Goal: Navigation & Orientation: Find specific page/section

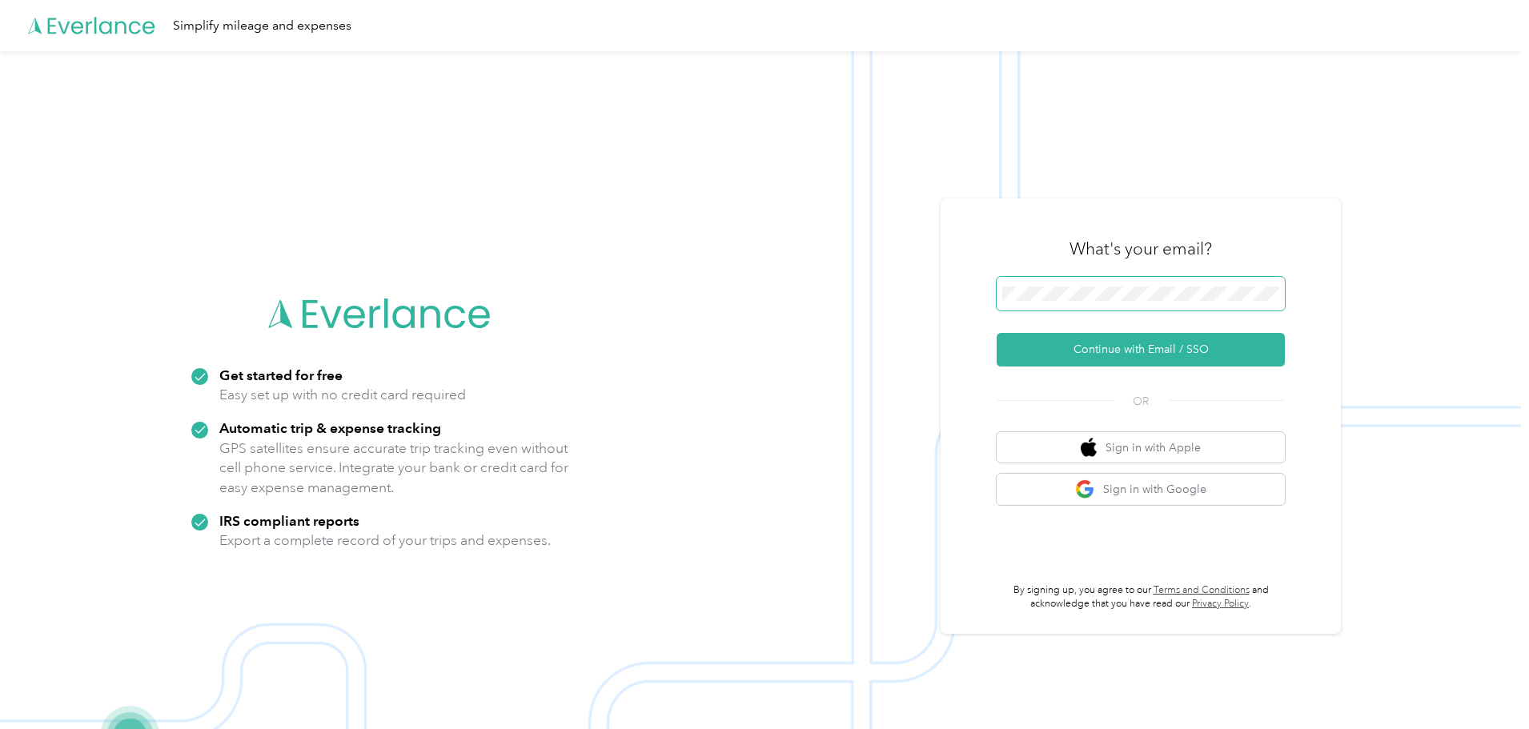
click at [997, 333] on button "Continue with Email / SSO" at bounding box center [1141, 350] width 288 height 34
click at [1046, 342] on button "Continue with Email / SSO" at bounding box center [1141, 350] width 288 height 34
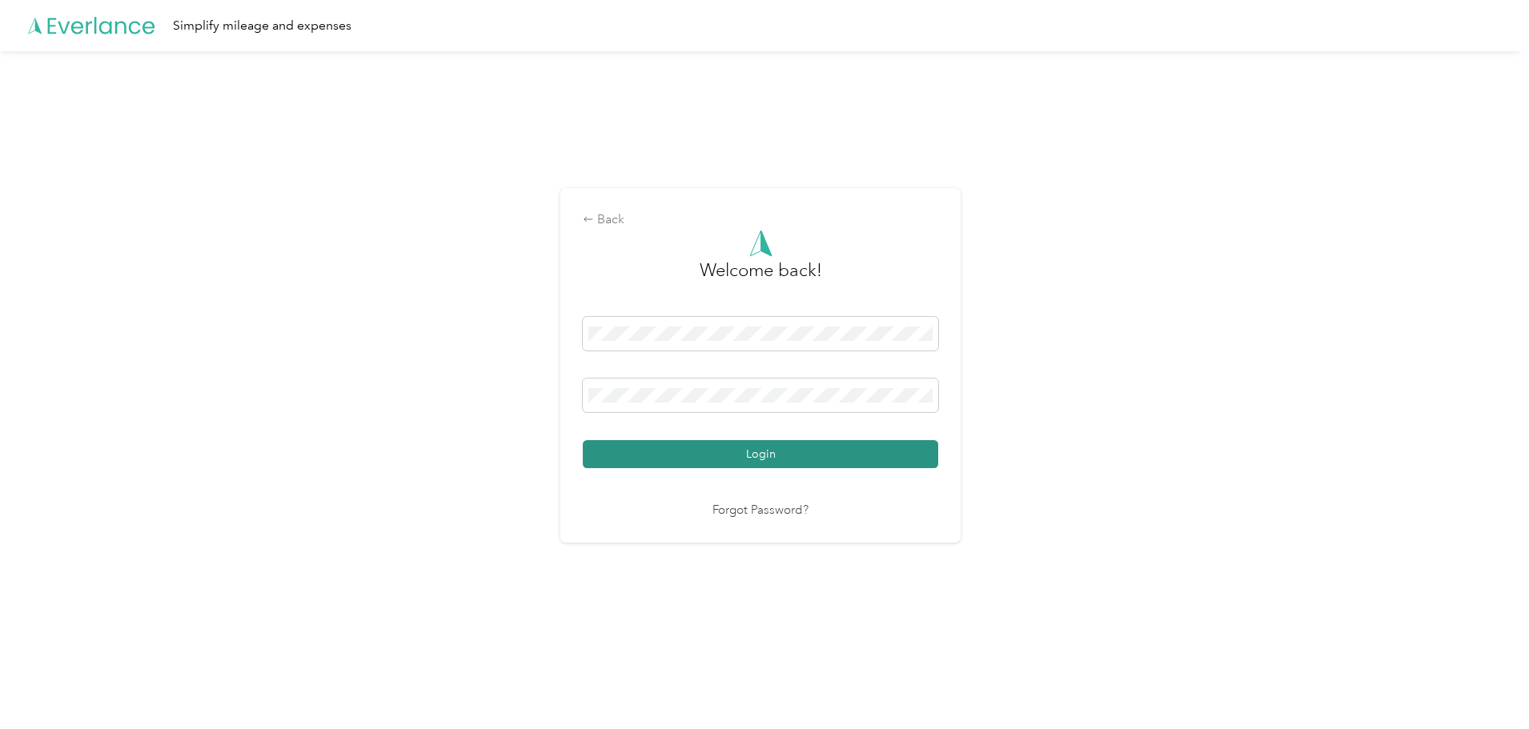
click at [631, 444] on button "Login" at bounding box center [760, 454] width 355 height 28
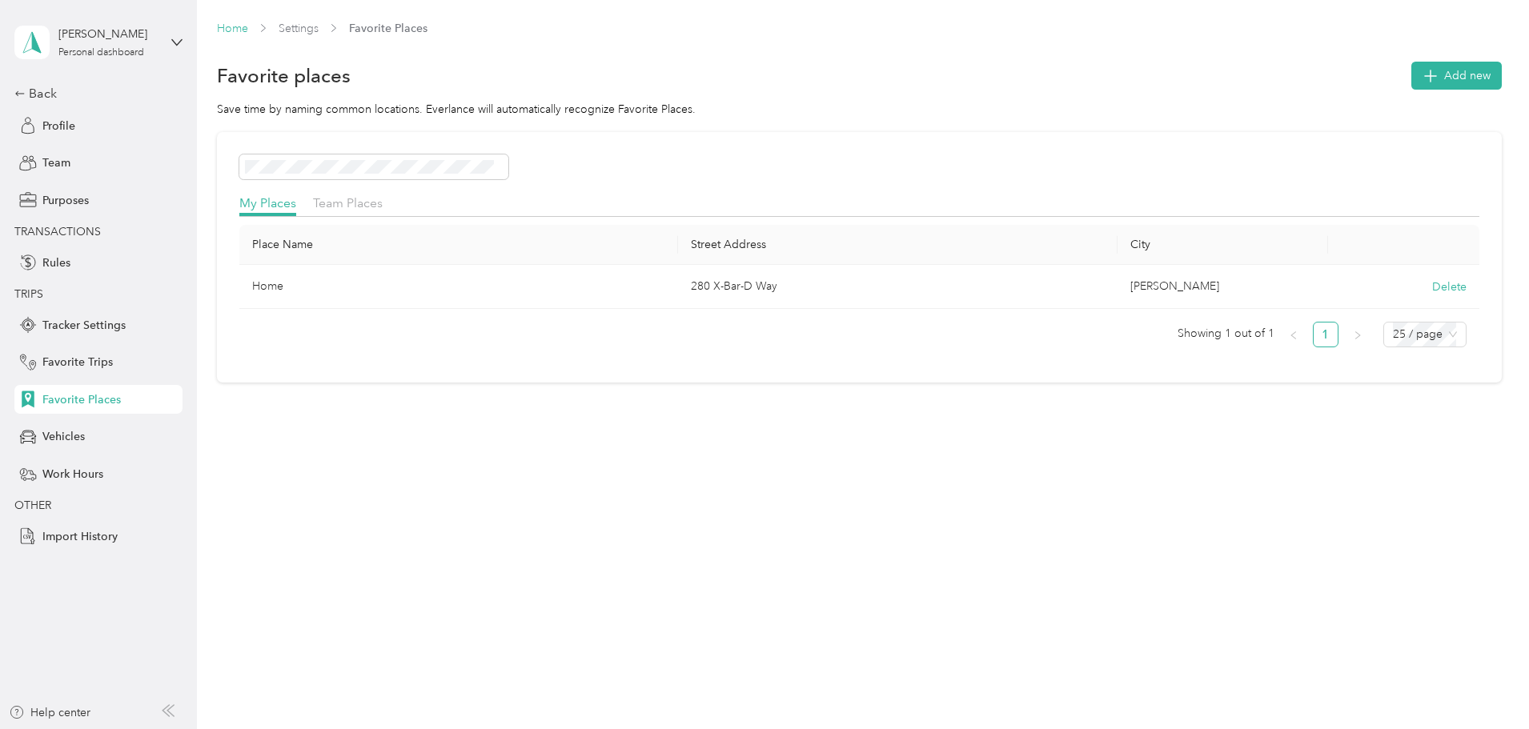
click at [248, 34] on link "Home" at bounding box center [232, 29] width 31 height 14
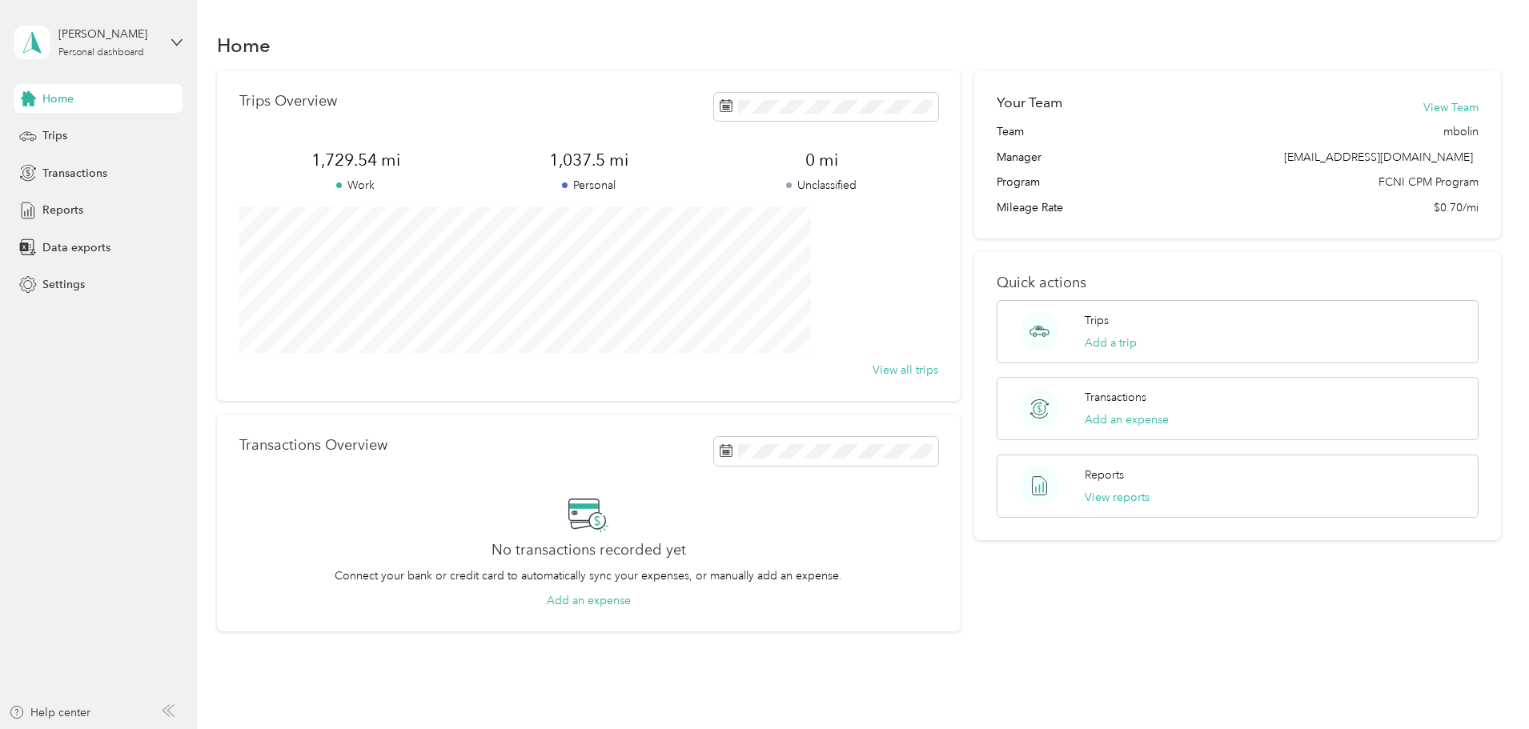
click at [291, 138] on div "Trips Overview 1,729.54 mi Work 1,037.5 mi Personal 0 mi Unclassified View all …" at bounding box center [859, 351] width 1285 height 562
click at [61, 140] on span "Trips" at bounding box center [54, 135] width 25 height 17
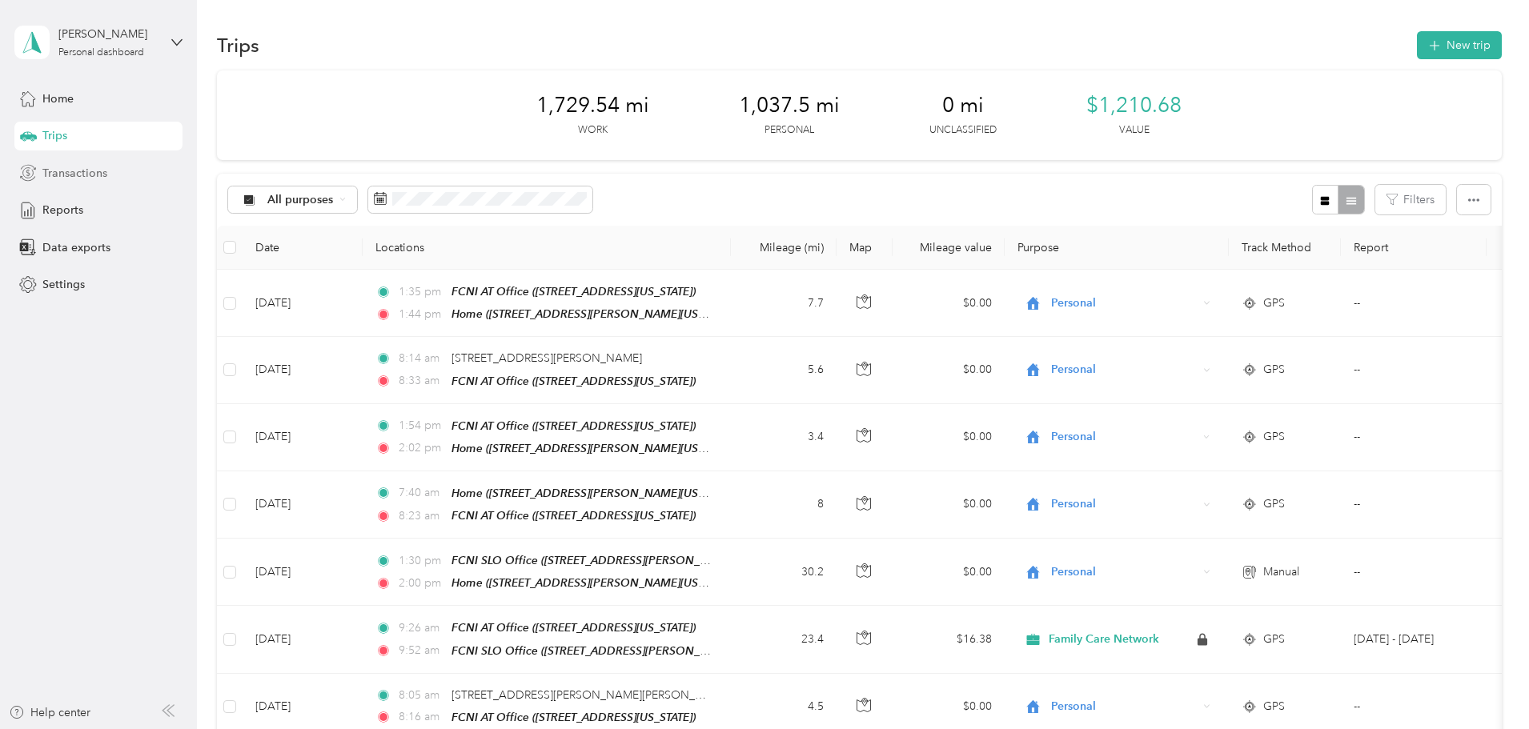
click at [107, 171] on div "Transactions" at bounding box center [98, 173] width 168 height 29
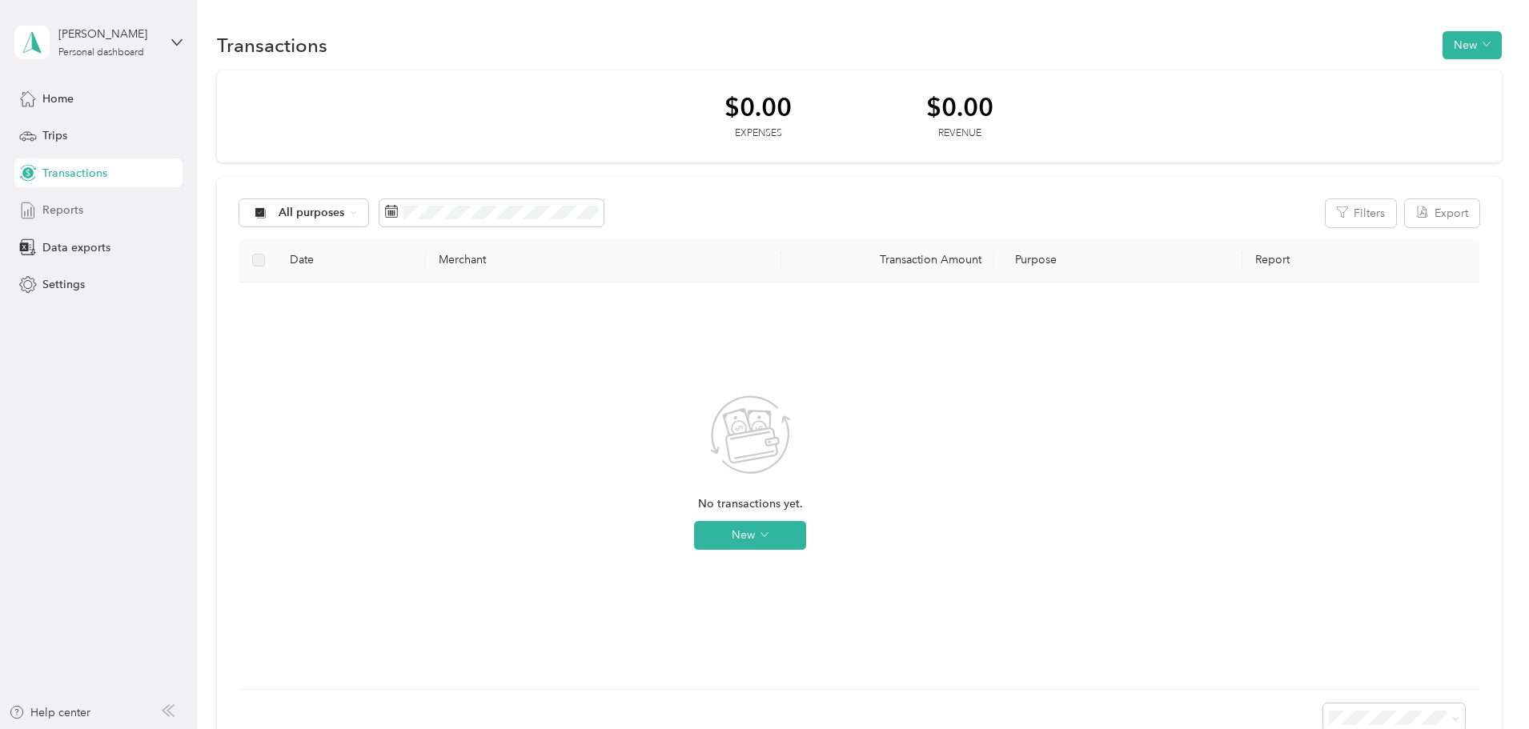
click at [121, 203] on div "Reports" at bounding box center [98, 210] width 168 height 29
